Goal: Task Accomplishment & Management: Manage account settings

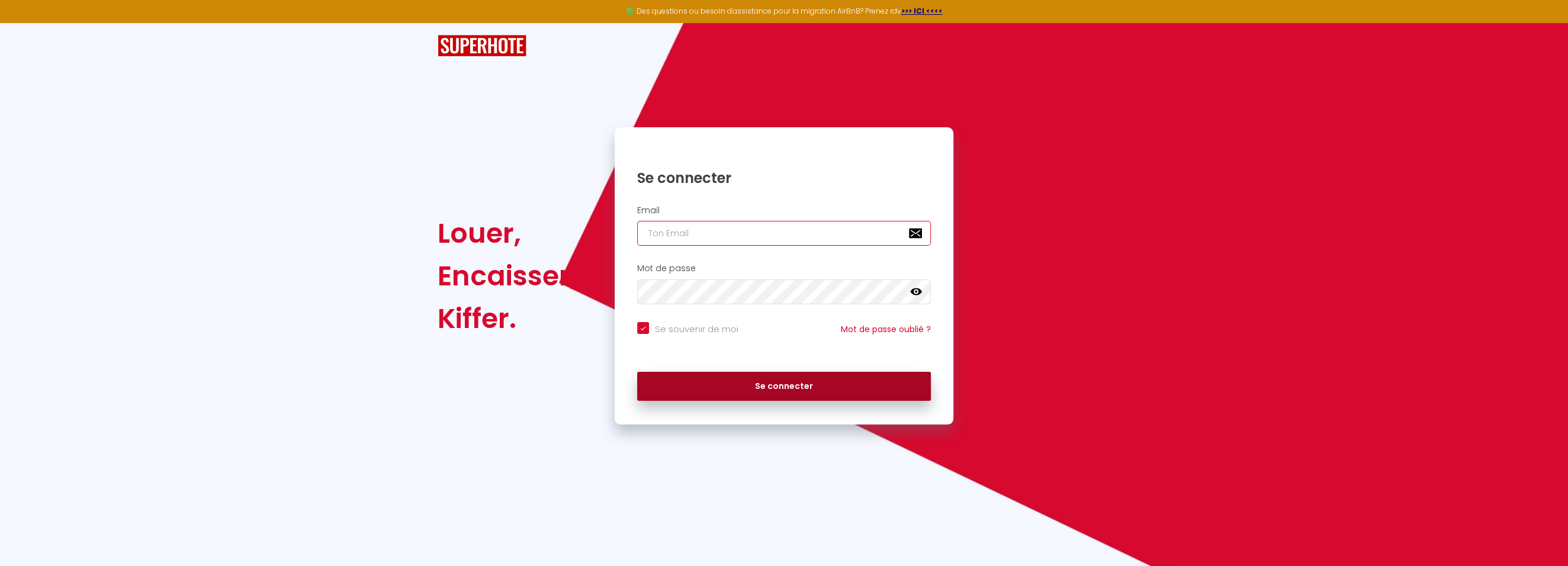
type input "[EMAIL_ADDRESS][DOMAIN_NAME]"
click at [824, 390] on button "Se connecter" at bounding box center [784, 386] width 293 height 29
checkbox input "true"
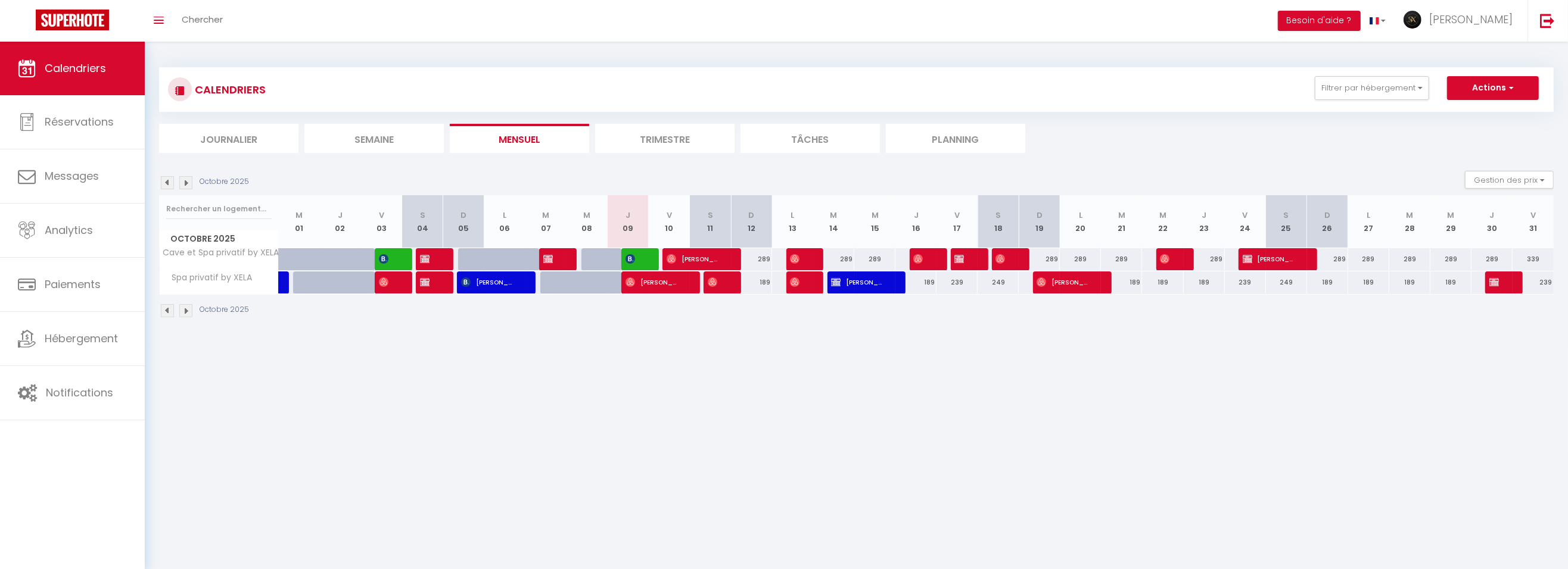
click at [162, 180] on img at bounding box center [167, 182] width 13 height 13
select select
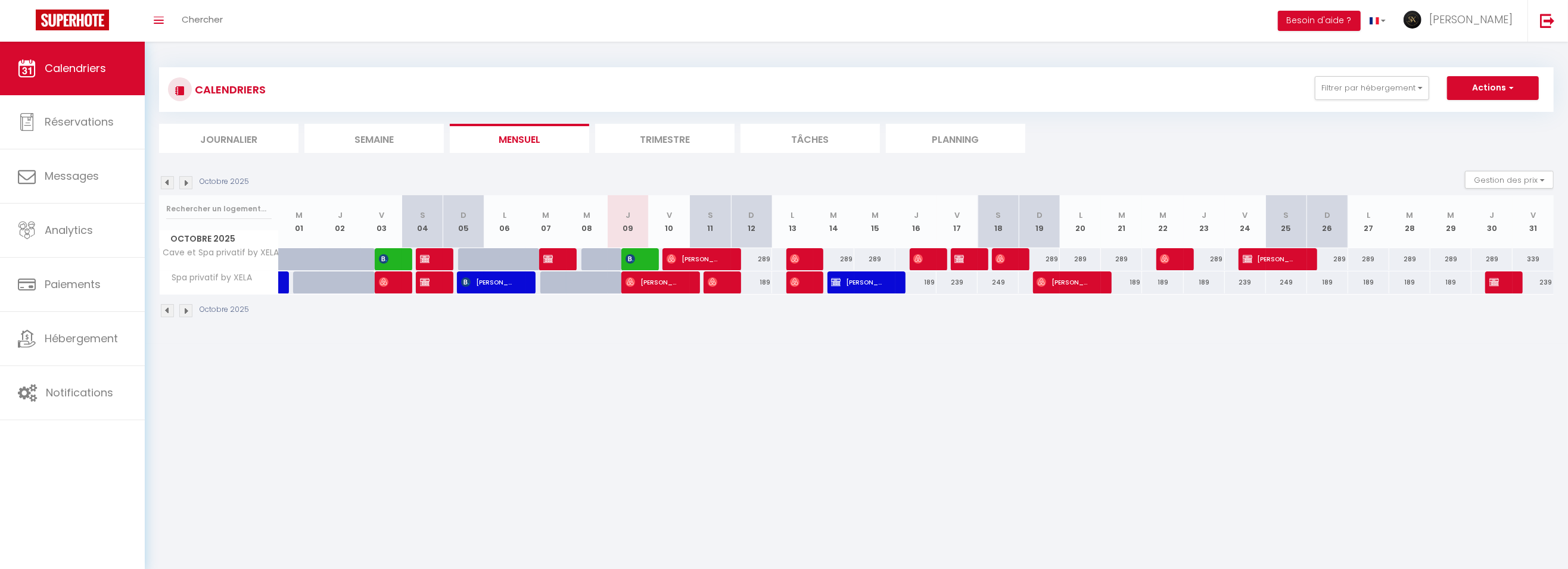
select select
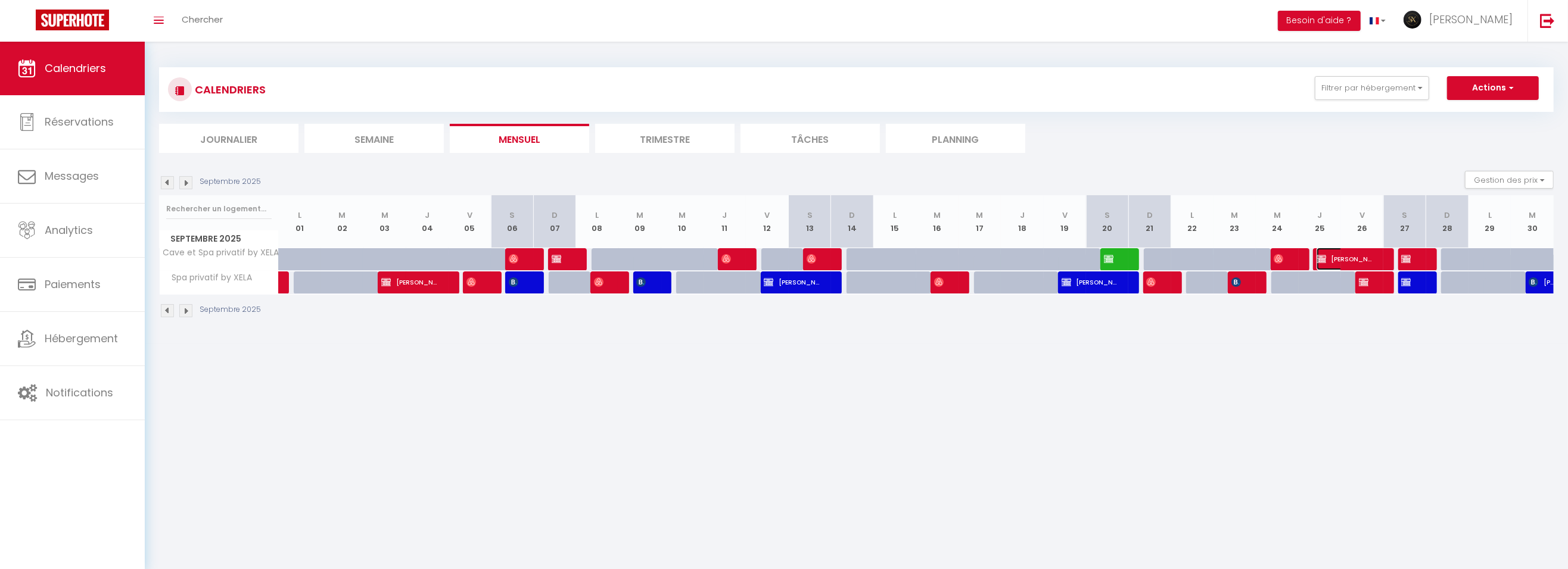
click at [1357, 257] on span "[PERSON_NAME] Gallimard et Coutin" at bounding box center [1344, 259] width 57 height 23
select select "OK"
select select "KO"
select select "0"
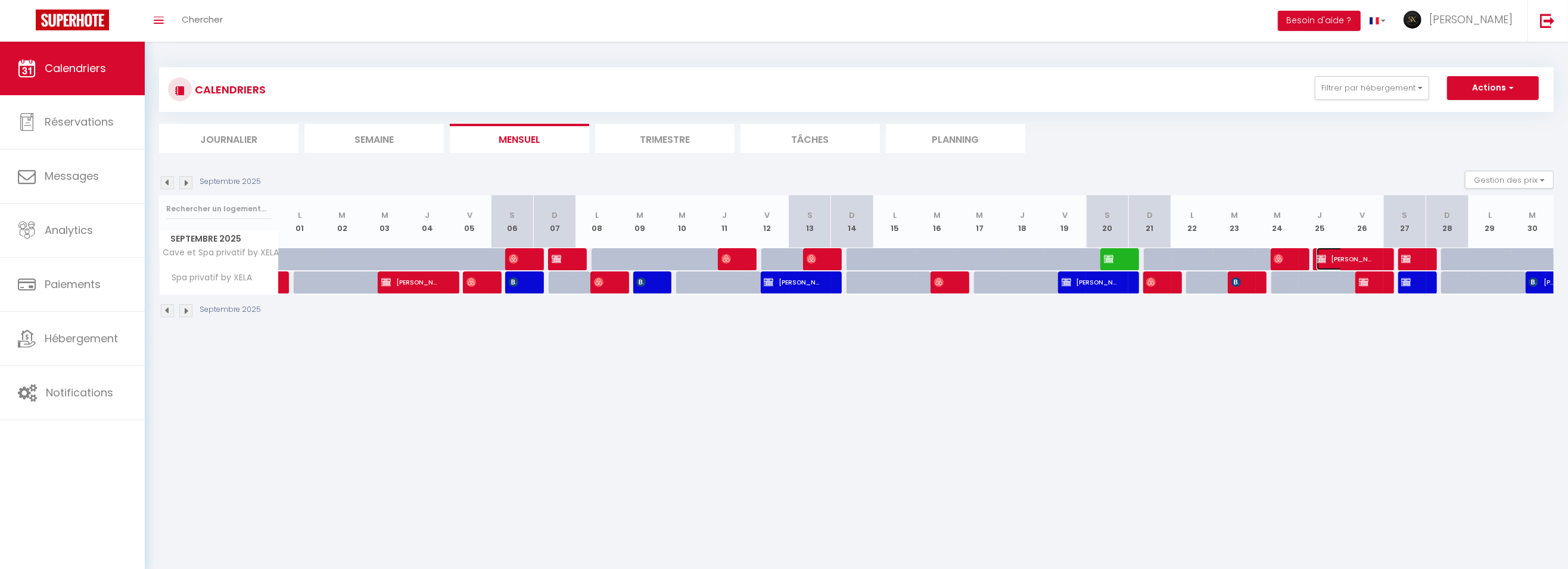
select select "1"
select select
